Goal: Transaction & Acquisition: Purchase product/service

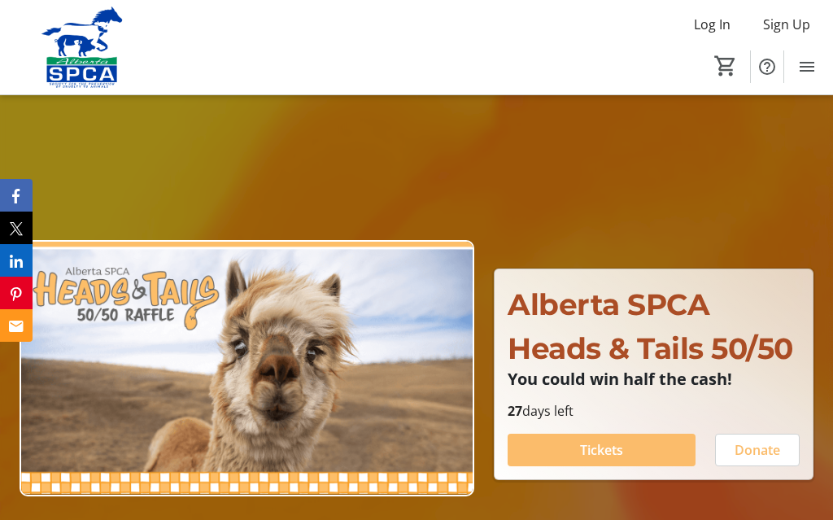
scroll to position [108, 0]
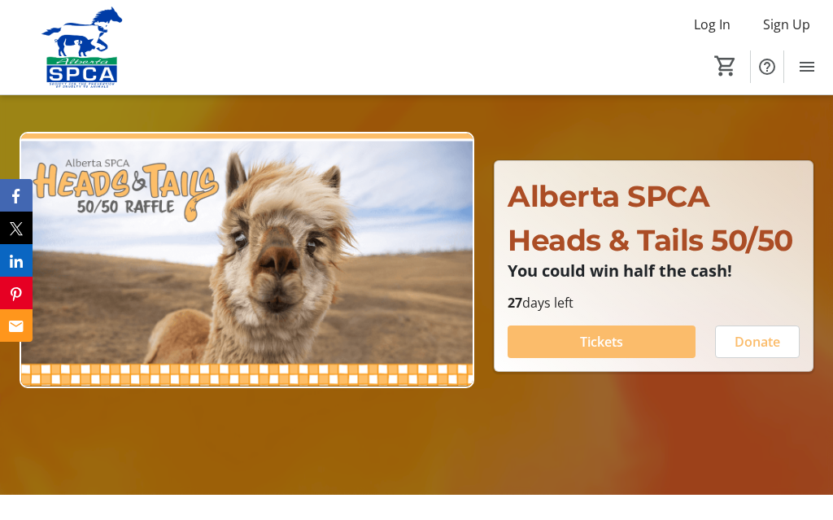
click at [624, 342] on span at bounding box center [602, 341] width 188 height 39
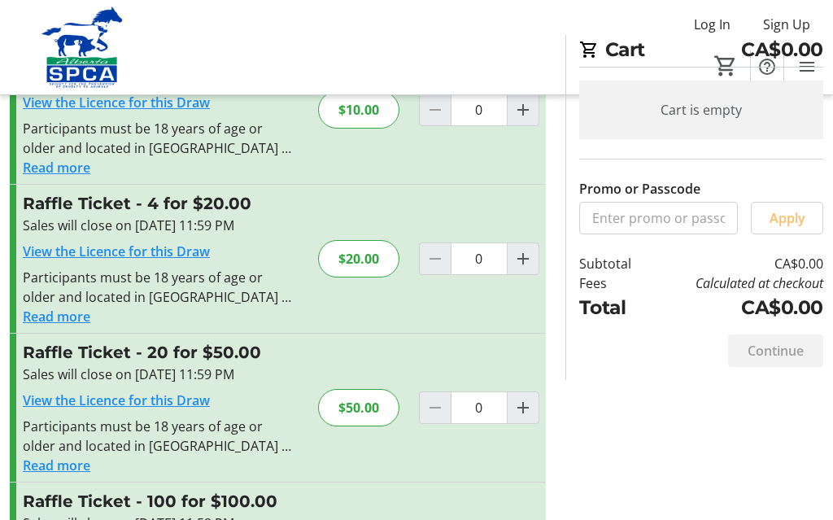
scroll to position [110, 0]
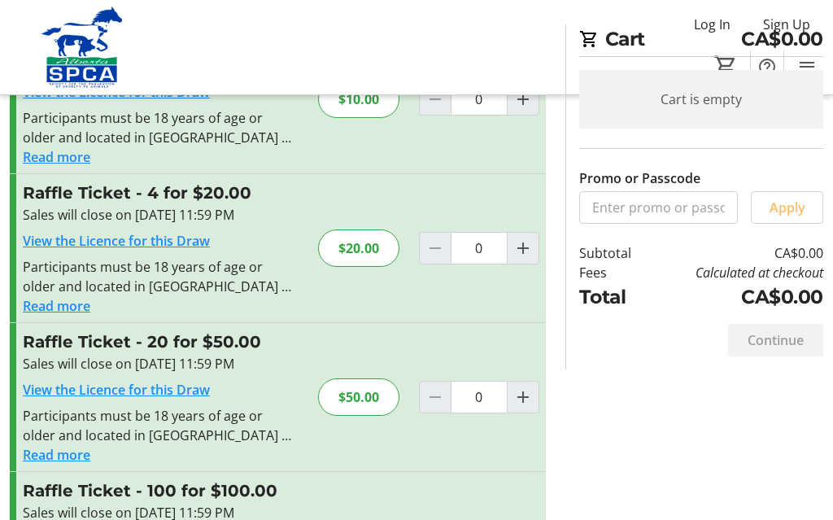
click at [520, 241] on mat-icon "Increment by one" at bounding box center [523, 248] width 20 height 20
type input "1"
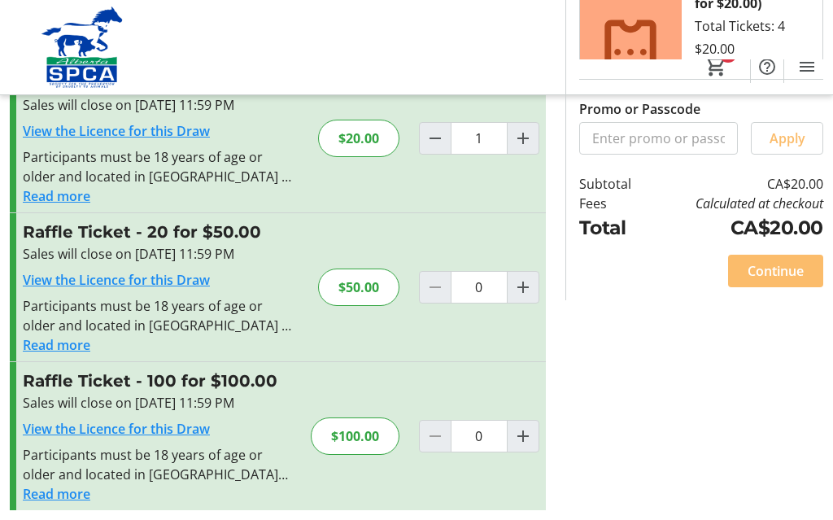
scroll to position [219, 0]
click at [770, 277] on span "Continue" at bounding box center [776, 272] width 56 height 20
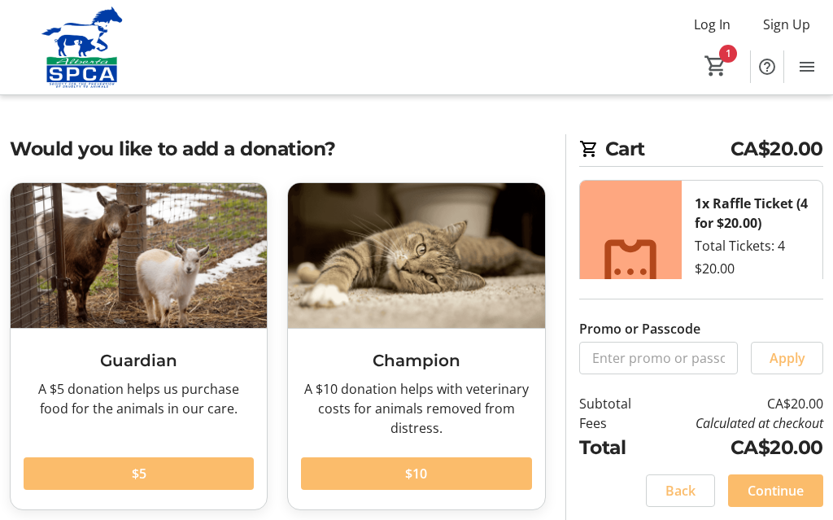
click at [772, 488] on span "Continue" at bounding box center [776, 491] width 56 height 20
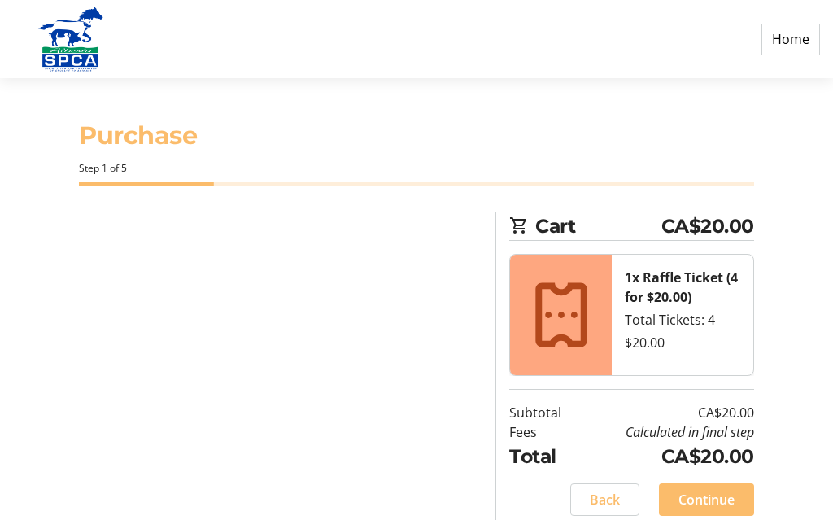
select select "CA"
